Goal: Transaction & Acquisition: Book appointment/travel/reservation

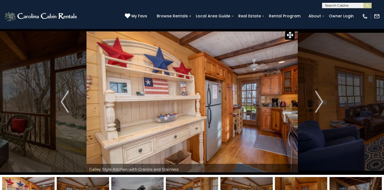
drag, startPoint x: 0, startPoint y: 0, endPoint x: 330, endPoint y: 5, distance: 330.5
click at [330, 5] on input "text" at bounding box center [346, 7] width 48 height 6
type input "**********"
click at [347, 15] on ul "Mansion In The Sky" at bounding box center [346, 13] width 49 height 9
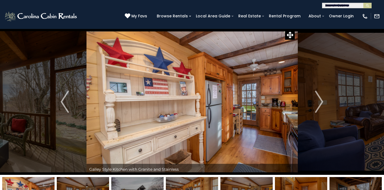
click at [357, 7] on div "**********" at bounding box center [346, 6] width 49 height 6
click at [358, 6] on input "**********" at bounding box center [346, 6] width 48 height 6
click at [358, 13] on em "Mansion In The Sky" at bounding box center [343, 12] width 37 height 5
click at [367, 8] on button "submit" at bounding box center [367, 6] width 8 height 6
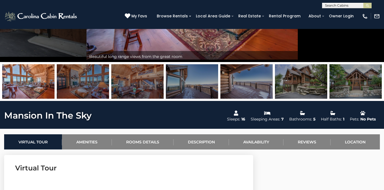
scroll to position [108, 0]
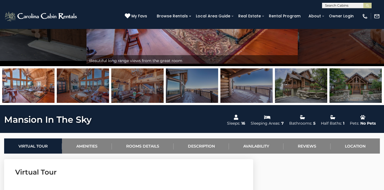
click at [342, 9] on div "(828) 295-6000 My Favs Browse Rentals Local Area Guide Activities & Attractions…" at bounding box center [192, 18] width 384 height 21
click at [342, 7] on input "text" at bounding box center [346, 7] width 48 height 6
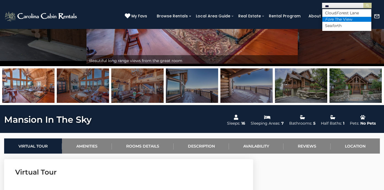
type input "***"
click at [342, 18] on li "For e The View" at bounding box center [346, 19] width 49 height 5
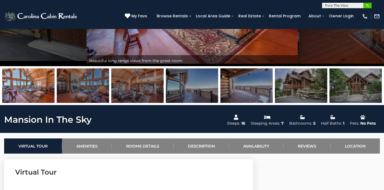
click at [365, 6] on img "submit" at bounding box center [367, 6] width 4 height 4
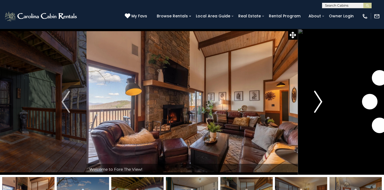
click at [322, 99] on img "Next" at bounding box center [318, 102] width 8 height 22
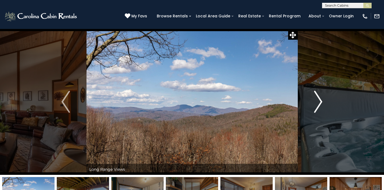
click at [319, 99] on img "Next" at bounding box center [318, 102] width 8 height 22
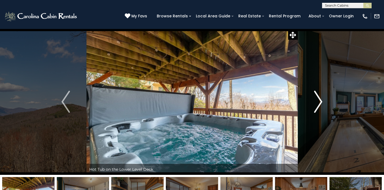
click at [319, 99] on img "Next" at bounding box center [318, 102] width 8 height 22
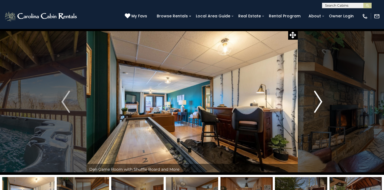
click at [319, 99] on img "Next" at bounding box center [318, 102] width 8 height 22
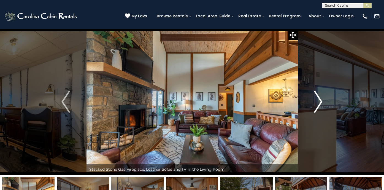
click at [319, 100] on img "Next" at bounding box center [318, 102] width 8 height 22
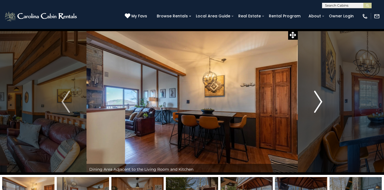
click at [319, 100] on img "Next" at bounding box center [318, 102] width 8 height 22
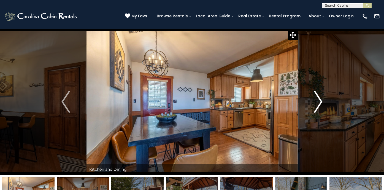
click at [319, 100] on img "Next" at bounding box center [318, 102] width 8 height 22
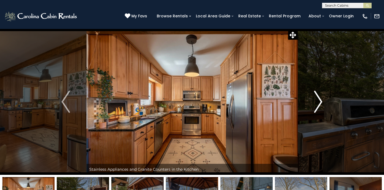
click at [319, 100] on img "Next" at bounding box center [318, 102] width 8 height 22
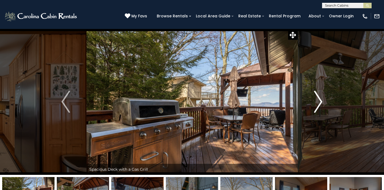
click at [319, 100] on img "Next" at bounding box center [318, 102] width 8 height 22
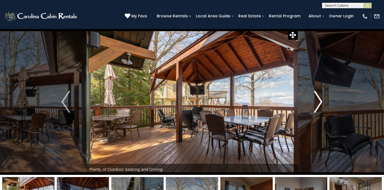
click at [319, 100] on img "Next" at bounding box center [318, 102] width 8 height 22
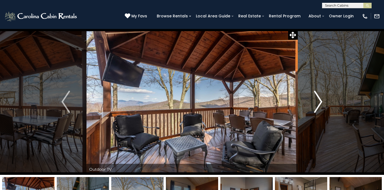
click at [319, 100] on img "Next" at bounding box center [318, 102] width 8 height 22
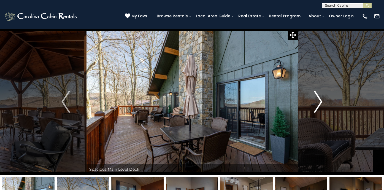
click at [319, 101] on img "Next" at bounding box center [318, 102] width 8 height 22
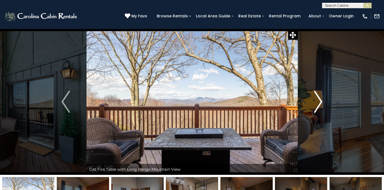
click at [319, 101] on img "Next" at bounding box center [318, 102] width 8 height 22
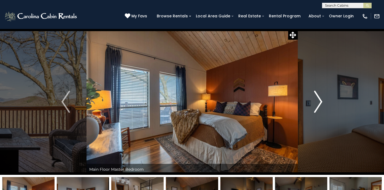
click at [319, 101] on img "Next" at bounding box center [318, 102] width 8 height 22
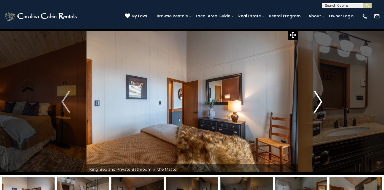
click at [319, 101] on img "Next" at bounding box center [318, 102] width 8 height 22
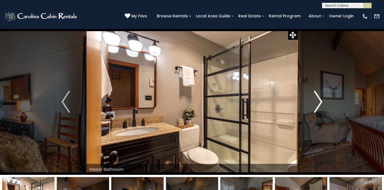
click at [319, 101] on img "Next" at bounding box center [318, 102] width 8 height 22
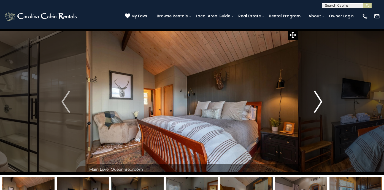
click at [319, 101] on img "Next" at bounding box center [318, 102] width 8 height 22
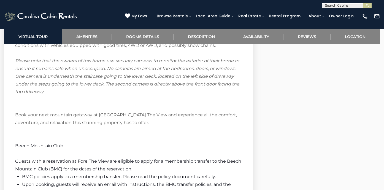
scroll to position [1028, 0]
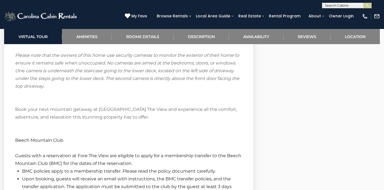
click at [315, 9] on div "[PHONE_NUMBER] My Favs Browse Rentals Local Area Guide Activities & Attractions…" at bounding box center [192, 18] width 384 height 21
click at [343, 6] on input "text" at bounding box center [346, 7] width 48 height 6
type input "*********"
drag, startPoint x: 348, startPoint y: 8, endPoint x: 364, endPoint y: 7, distance: 16.3
click at [364, 7] on button "submit" at bounding box center [367, 6] width 8 height 6
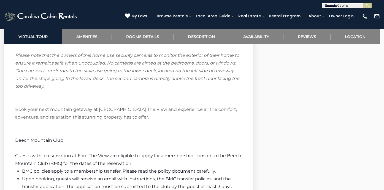
click at [357, 4] on input "*********" at bounding box center [346, 7] width 48 height 6
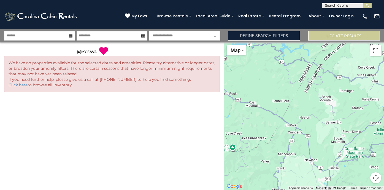
click at [343, 8] on input "text" at bounding box center [346, 7] width 48 height 6
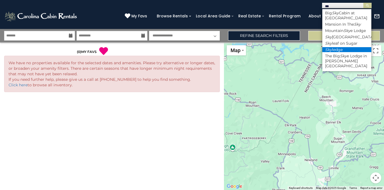
type input "***"
click at [334, 48] on li "Sky ledge" at bounding box center [346, 49] width 49 height 5
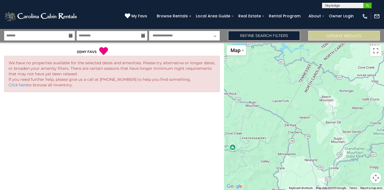
click at [369, 6] on button "submit" at bounding box center [367, 6] width 8 height 6
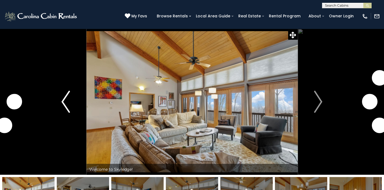
click at [68, 104] on img "Previous" at bounding box center [65, 102] width 8 height 22
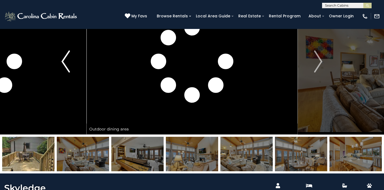
scroll to position [52, 0]
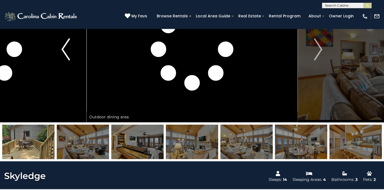
click at [69, 57] on img "Previous" at bounding box center [65, 49] width 8 height 22
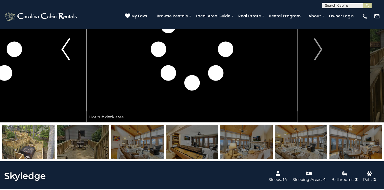
click at [69, 57] on img "Previous" at bounding box center [65, 49] width 8 height 22
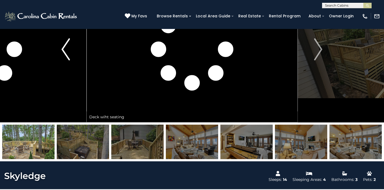
click at [69, 57] on img "Previous" at bounding box center [65, 49] width 8 height 22
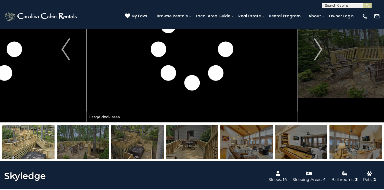
click at [334, 6] on input "text" at bounding box center [346, 7] width 48 height 6
type input "*******"
click at [355, 13] on li "Western Wonder" at bounding box center [346, 12] width 49 height 5
click at [364, 7] on button "submit" at bounding box center [367, 6] width 8 height 6
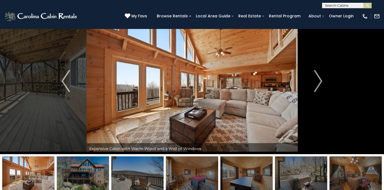
scroll to position [21, 0]
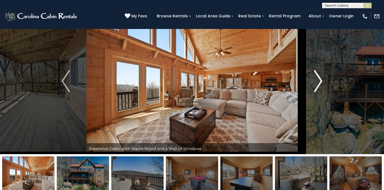
click at [318, 77] on img "Next" at bounding box center [318, 81] width 8 height 22
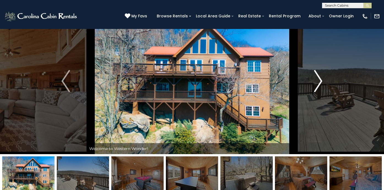
click at [318, 77] on img "Next" at bounding box center [318, 81] width 8 height 22
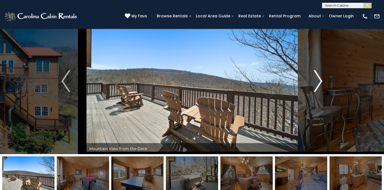
click at [318, 78] on img "Next" at bounding box center [318, 81] width 8 height 22
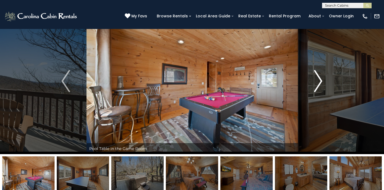
click at [318, 78] on img "Next" at bounding box center [318, 81] width 8 height 22
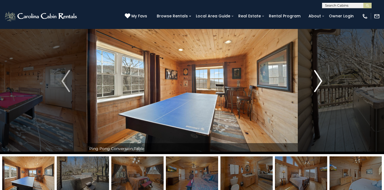
click at [318, 78] on img "Next" at bounding box center [318, 81] width 8 height 22
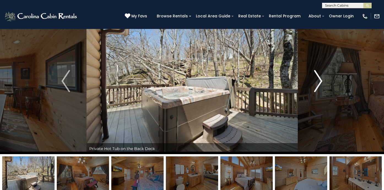
click at [318, 78] on img "Next" at bounding box center [318, 81] width 8 height 22
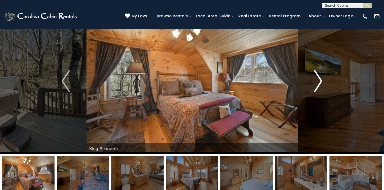
click at [318, 78] on img "Next" at bounding box center [318, 81] width 8 height 22
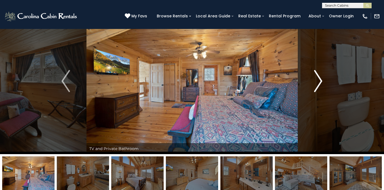
click at [318, 77] on img "Next" at bounding box center [318, 81] width 8 height 22
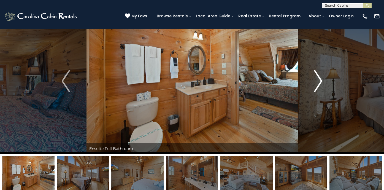
click at [318, 77] on img "Next" at bounding box center [318, 81] width 8 height 22
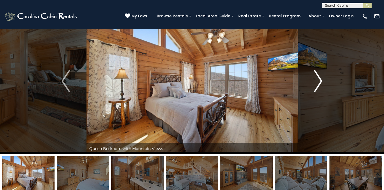
click at [318, 77] on img "Next" at bounding box center [318, 81] width 8 height 22
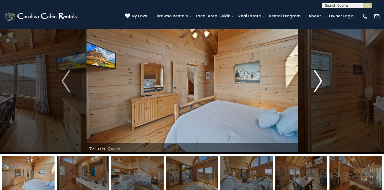
click at [318, 77] on img "Next" at bounding box center [318, 81] width 8 height 22
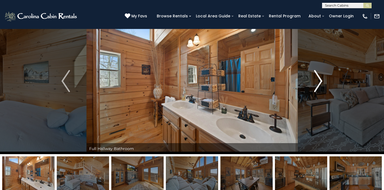
click at [318, 77] on img "Next" at bounding box center [318, 81] width 8 height 22
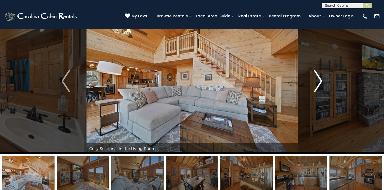
click at [318, 77] on img "Next" at bounding box center [318, 81] width 8 height 22
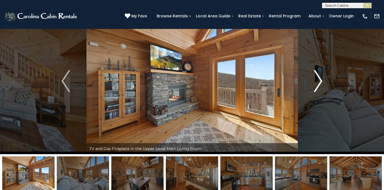
click at [318, 77] on img "Next" at bounding box center [318, 81] width 8 height 22
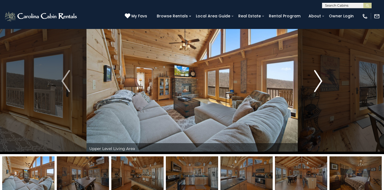
click at [318, 77] on img "Next" at bounding box center [318, 81] width 8 height 22
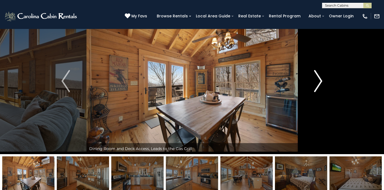
click at [318, 77] on img "Next" at bounding box center [318, 81] width 8 height 22
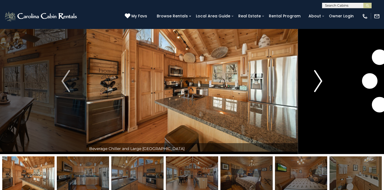
click at [318, 77] on img "Next" at bounding box center [318, 81] width 8 height 22
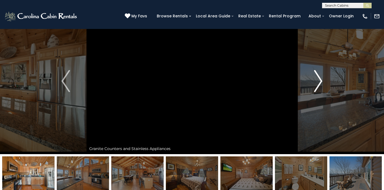
click at [318, 77] on img "Next" at bounding box center [318, 81] width 8 height 22
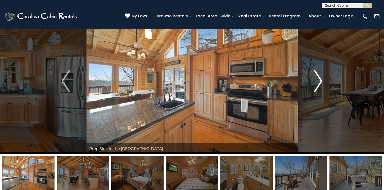
click at [318, 77] on img "Next" at bounding box center [318, 81] width 8 height 22
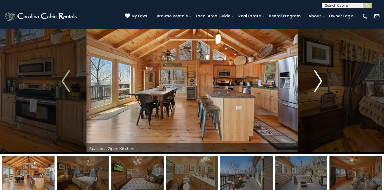
click at [318, 77] on img "Next" at bounding box center [318, 81] width 8 height 22
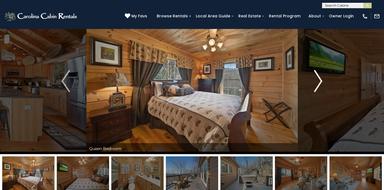
click at [318, 77] on img "Next" at bounding box center [318, 81] width 8 height 22
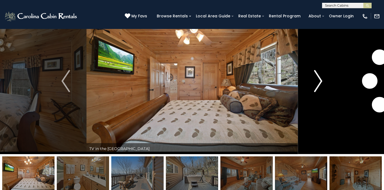
click at [318, 77] on img "Next" at bounding box center [318, 81] width 8 height 22
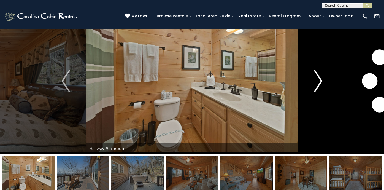
click at [318, 77] on img "Next" at bounding box center [318, 81] width 8 height 22
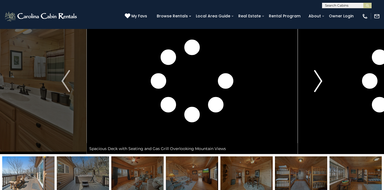
click at [318, 77] on img "Next" at bounding box center [318, 81] width 8 height 22
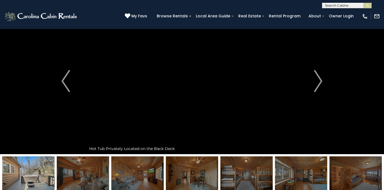
click at [80, 2] on div "**********" at bounding box center [192, 4] width 384 height 8
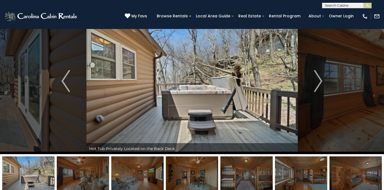
click at [327, 7] on input "text" at bounding box center [346, 7] width 48 height 6
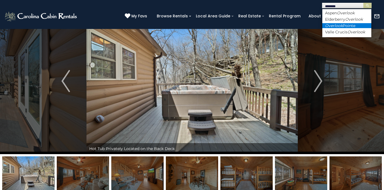
type input "********"
click at [343, 24] on li "Overlook Pointe" at bounding box center [346, 25] width 49 height 5
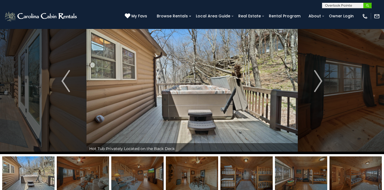
click at [364, 7] on button "submit" at bounding box center [367, 6] width 8 height 6
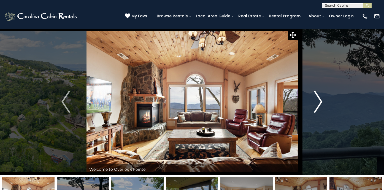
click at [320, 96] on img "Next" at bounding box center [318, 102] width 8 height 22
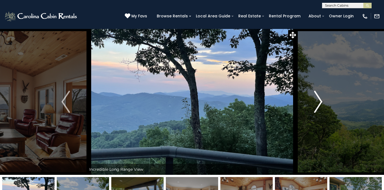
click at [320, 96] on img "Next" at bounding box center [318, 102] width 8 height 22
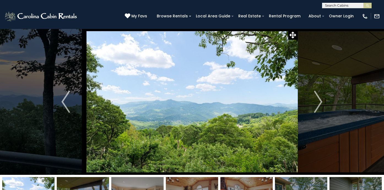
click at [81, 4] on div "**********" at bounding box center [192, 4] width 384 height 8
click at [335, 9] on div "[PHONE_NUMBER] My Favs Browse Rentals Local Area Guide Activities & Attractions…" at bounding box center [192, 18] width 384 height 21
click at [335, 6] on input "text" at bounding box center [346, 7] width 48 height 6
type input "********"
